Goal: Check status: Check status

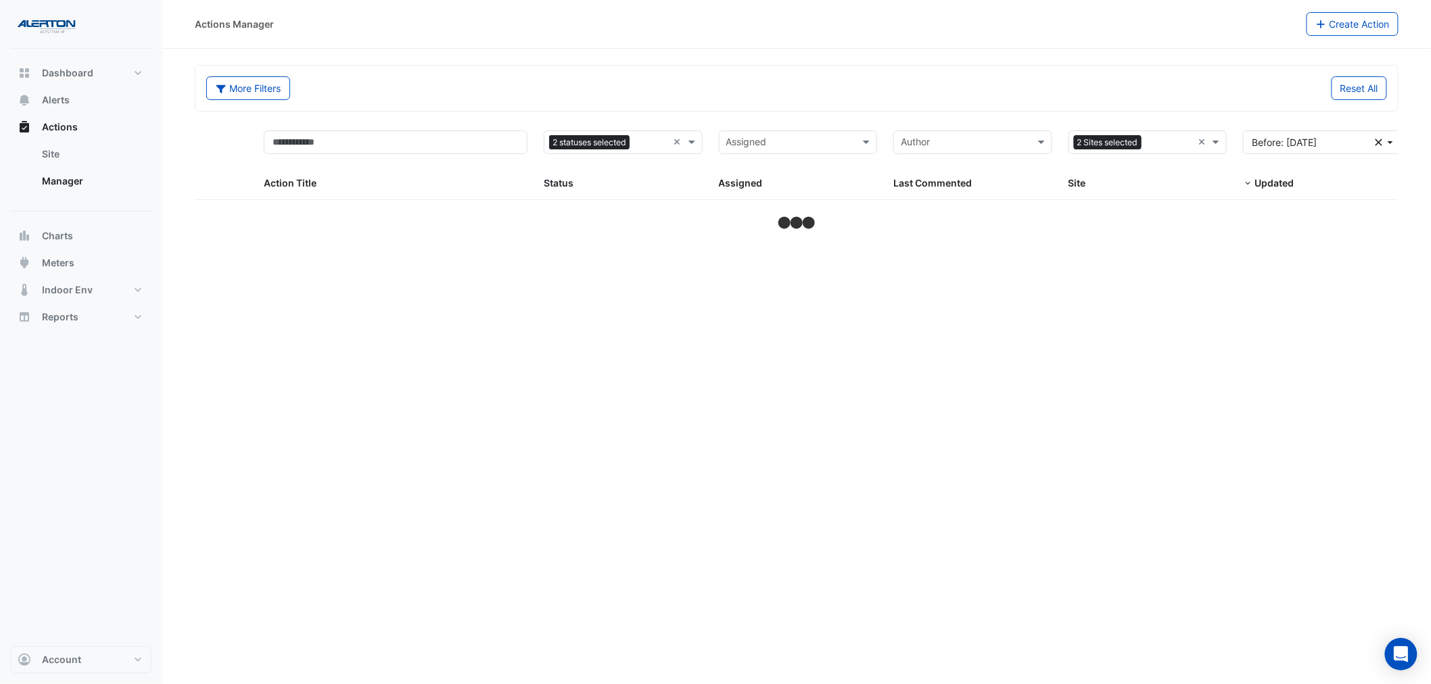
select select "**"
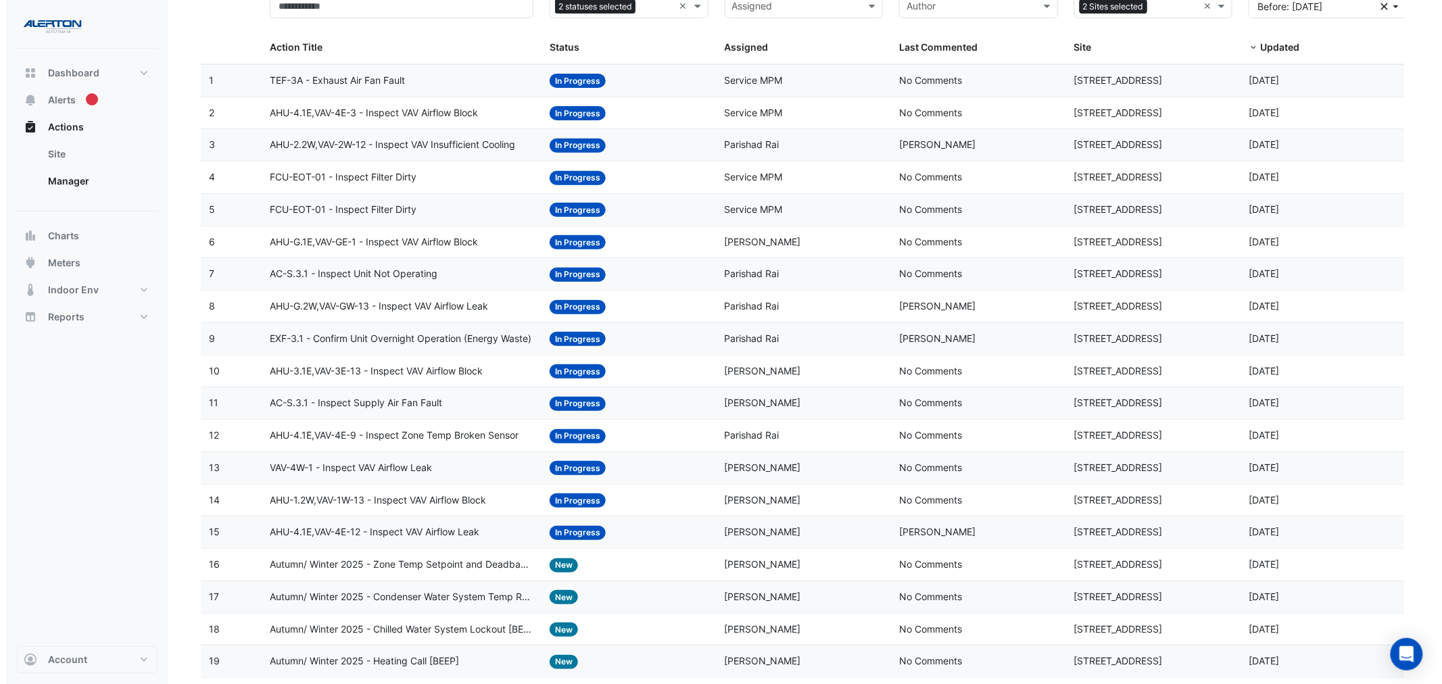
scroll to position [120, 0]
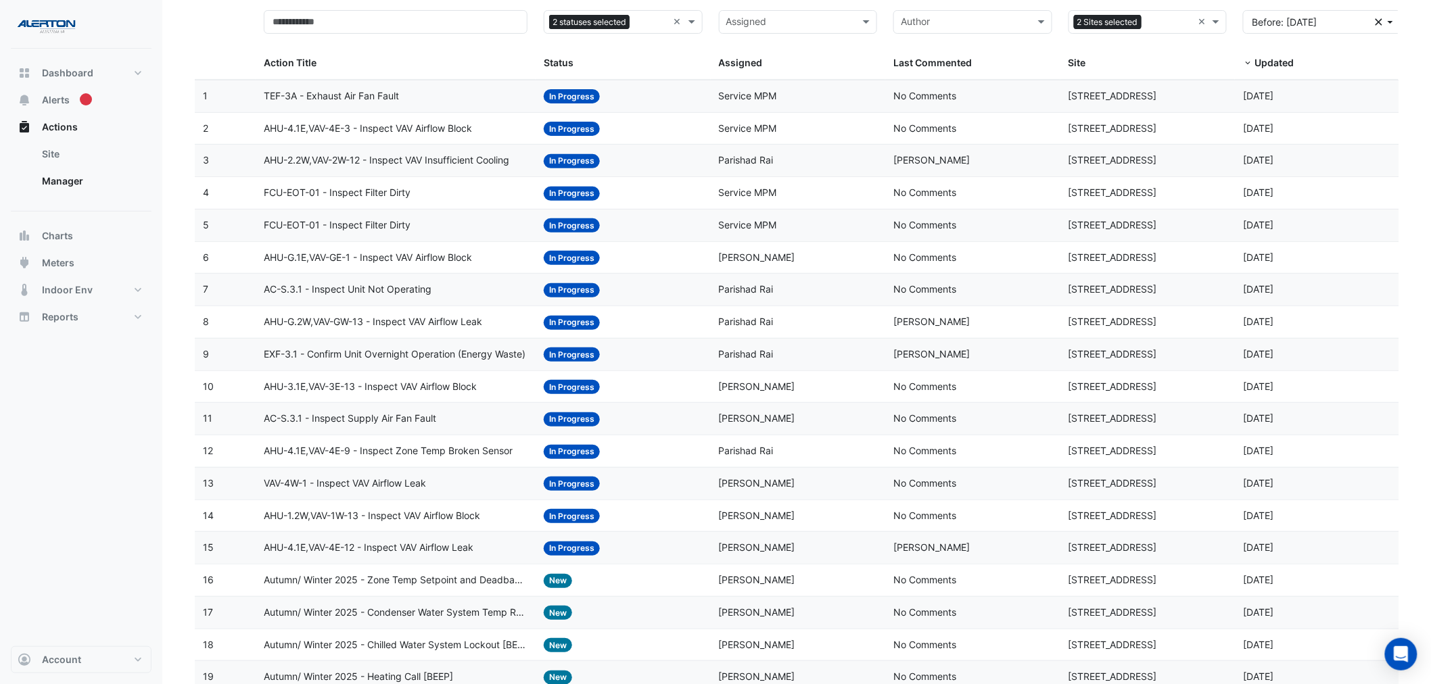
click at [670, 297] on div "Status: In Progress" at bounding box center [623, 290] width 159 height 16
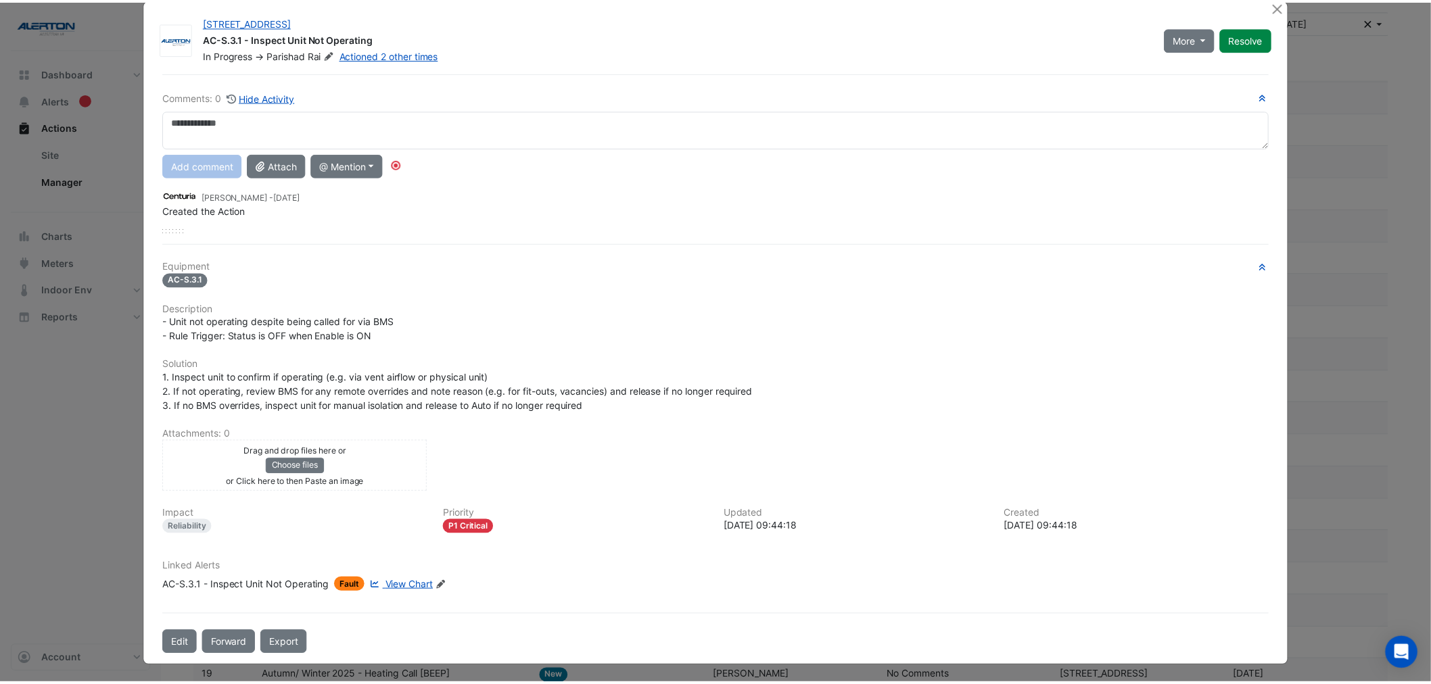
scroll to position [0, 0]
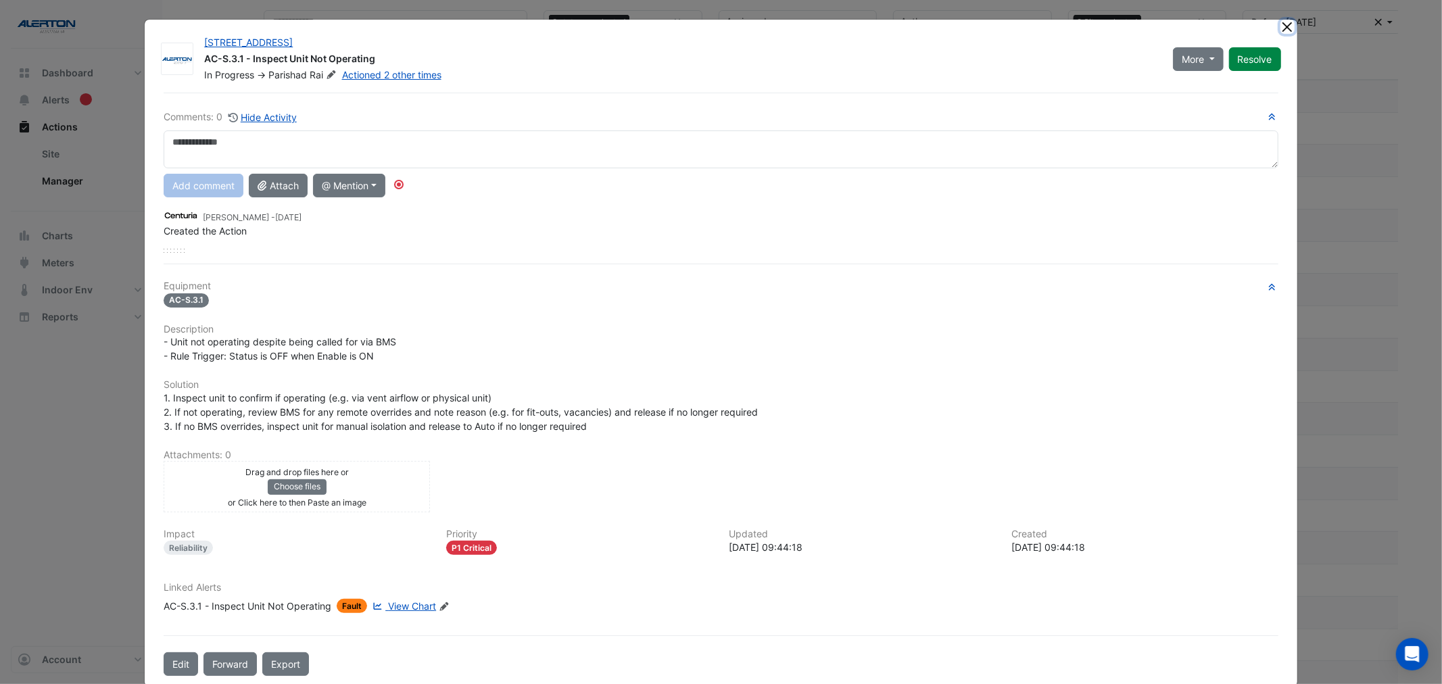
click at [1282, 27] on button "Close" at bounding box center [1287, 27] width 14 height 14
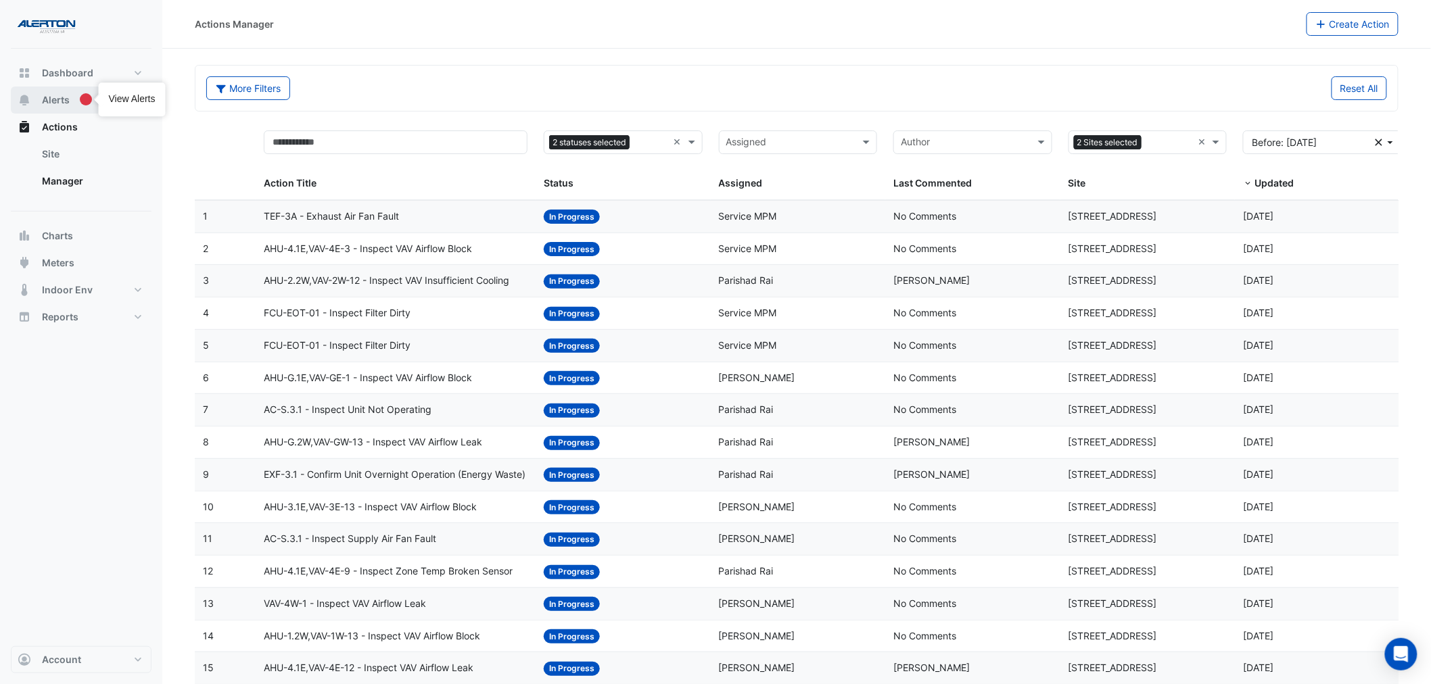
click at [80, 103] on div "Tooltip anchor" at bounding box center [86, 99] width 12 height 12
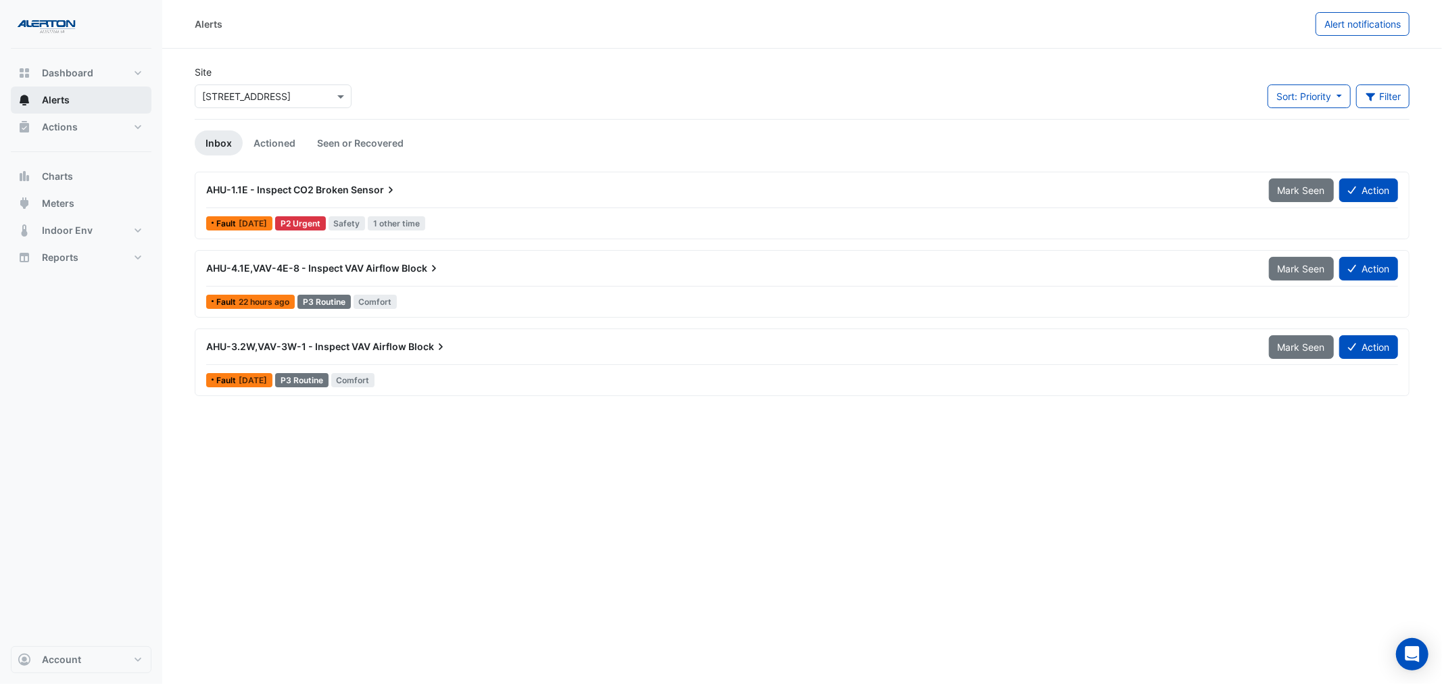
click at [381, 193] on span "Sensor" at bounding box center [374, 190] width 47 height 14
click at [247, 227] on span "[DATE]" at bounding box center [253, 223] width 28 height 10
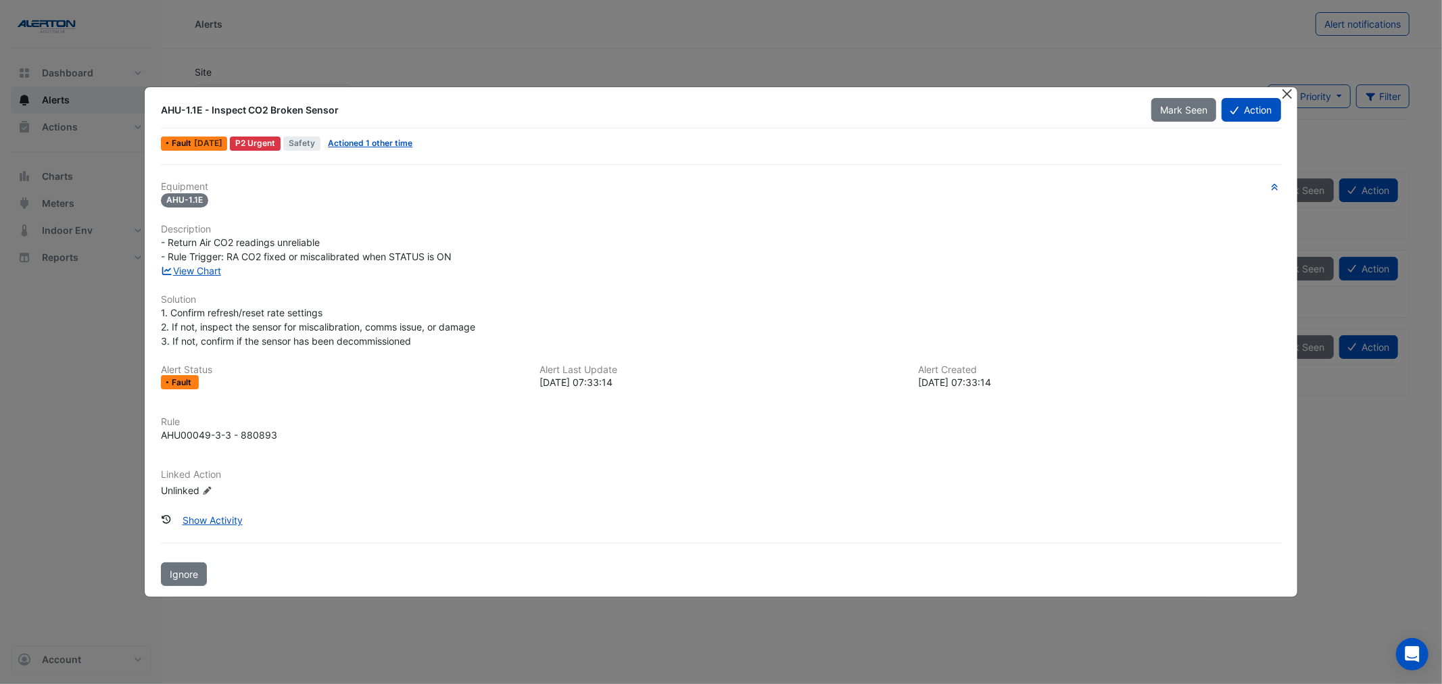
click at [1287, 97] on button "Close" at bounding box center [1287, 94] width 14 height 14
